Goal: Communication & Community: Share content

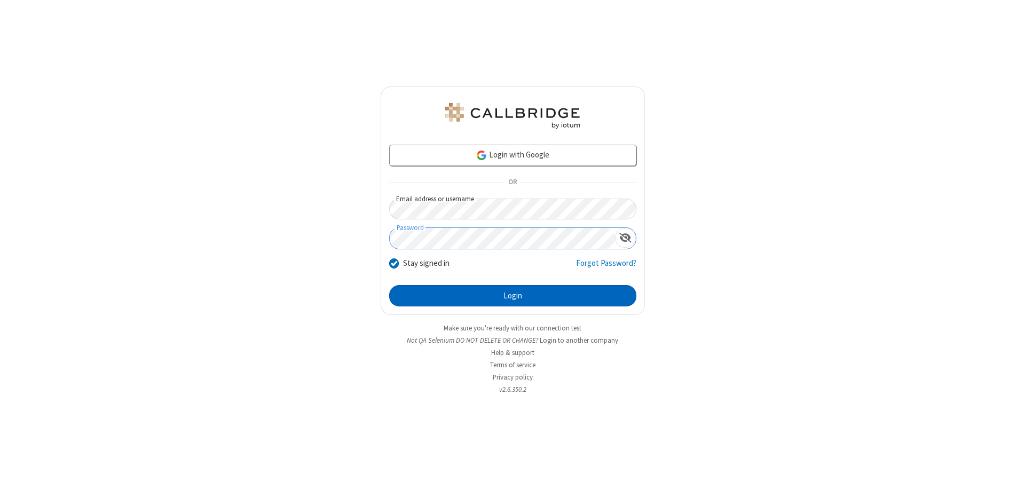
click at [513, 296] on button "Login" at bounding box center [512, 295] width 247 height 21
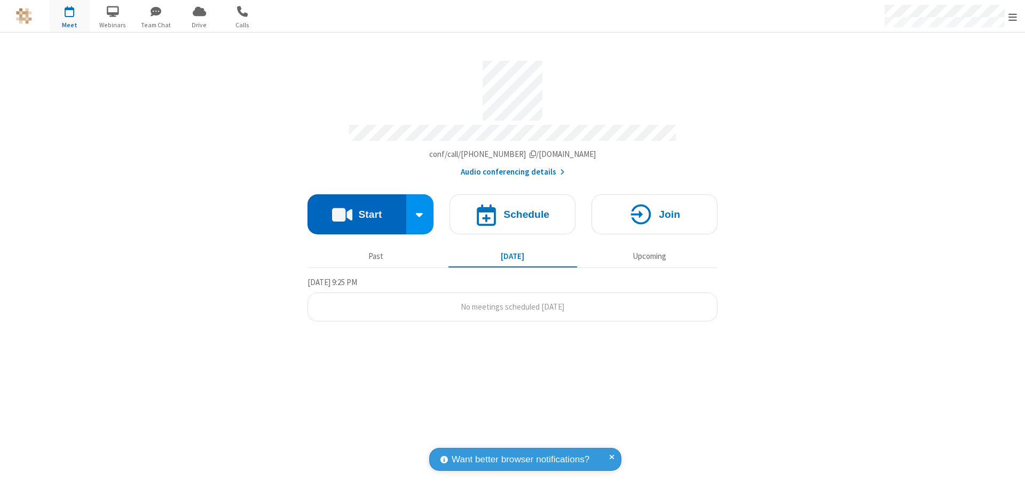
click at [357, 209] on button "Start" at bounding box center [357, 214] width 99 height 40
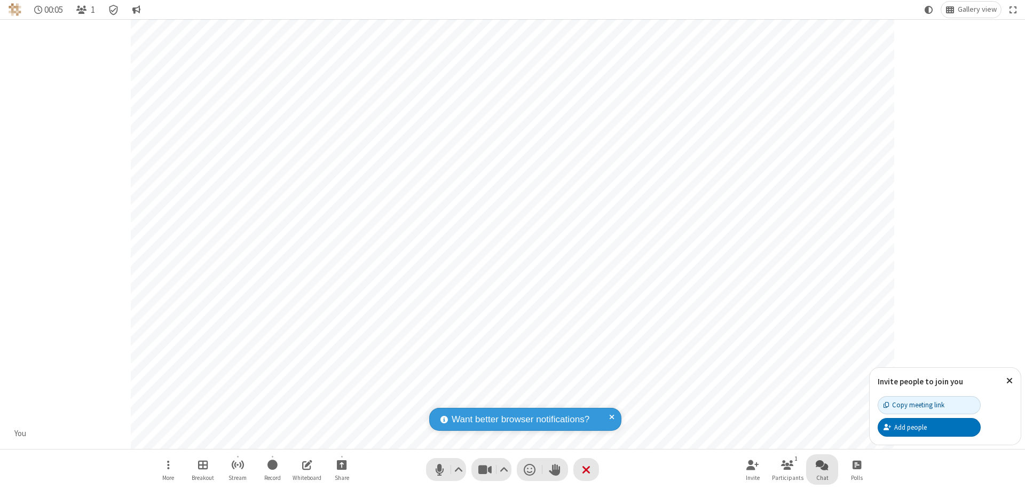
click at [822, 465] on span "Open chat" at bounding box center [822, 464] width 13 height 13
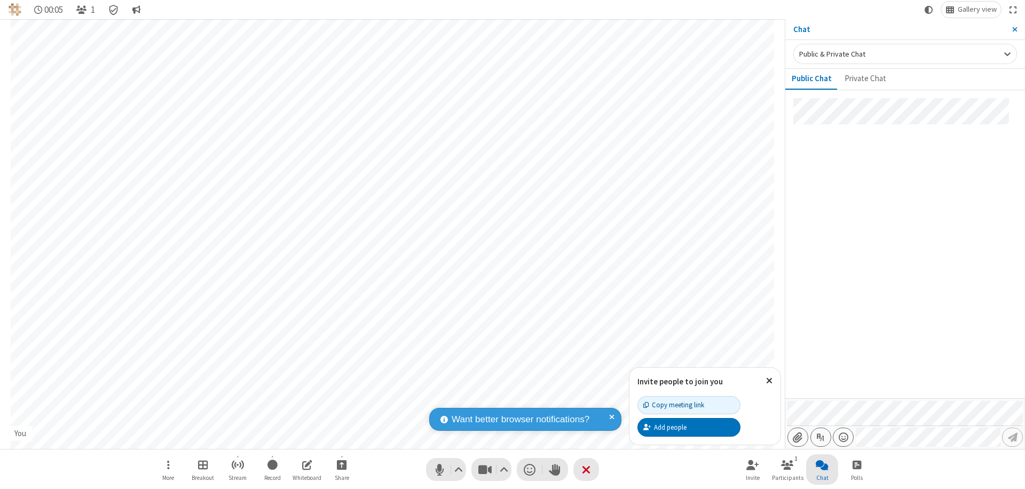
type input "C:\fakepath\doc_test.docx"
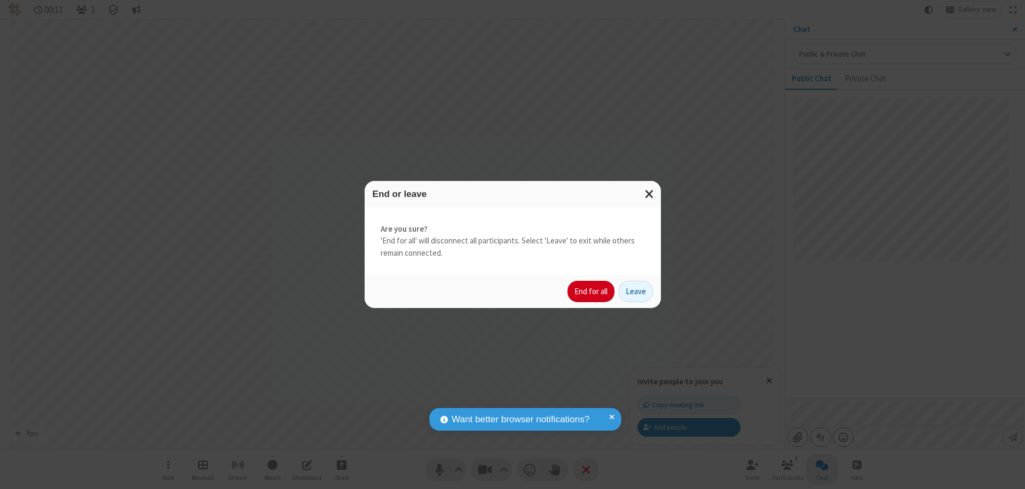
click at [592, 292] on button "End for all" at bounding box center [591, 291] width 47 height 21
